Goal: Transaction & Acquisition: Purchase product/service

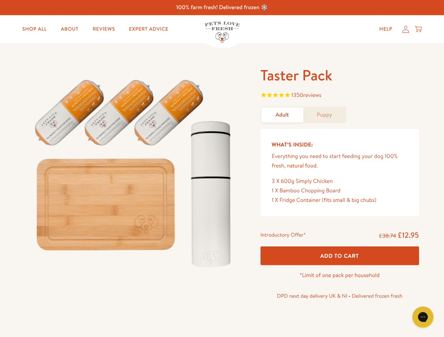
click at [222, 169] on img at bounding box center [134, 170] width 218 height 209
click at [339, 96] on span "1350 reviews" at bounding box center [339, 96] width 158 height 11
click at [339, 256] on div "Taster Pack 1350 reviews Adult Puppy What’s Inside: Everything you need to star…" at bounding box center [222, 192] width 444 height 299
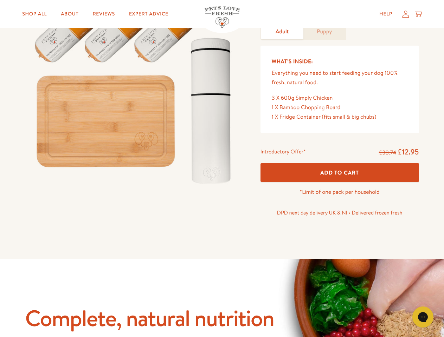
click at [423, 317] on icon "Gorgias live chat" at bounding box center [422, 317] width 7 height 7
